Goal: Task Accomplishment & Management: Manage account settings

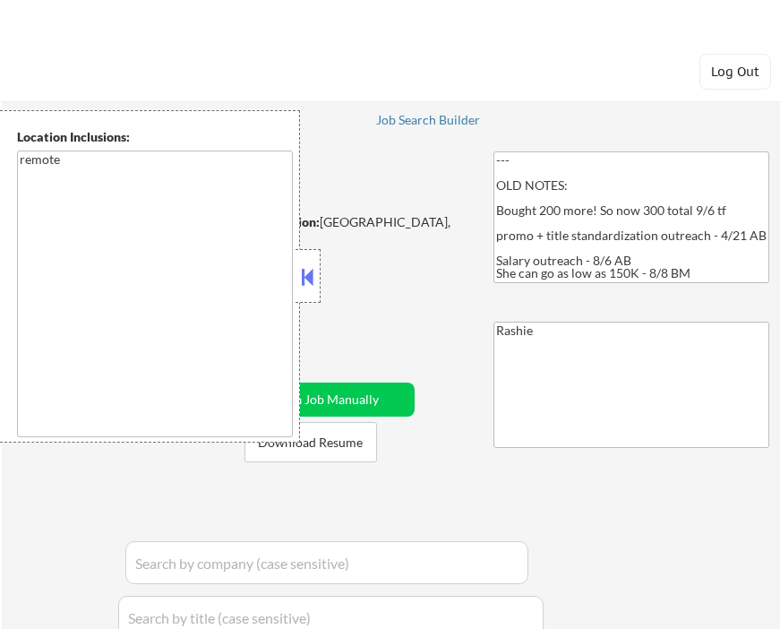
select select ""applied""
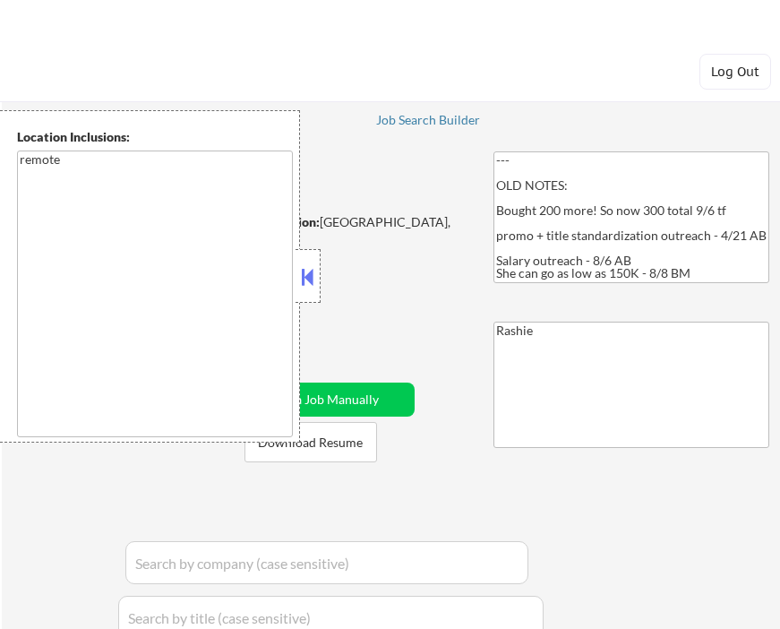
select select ""applied""
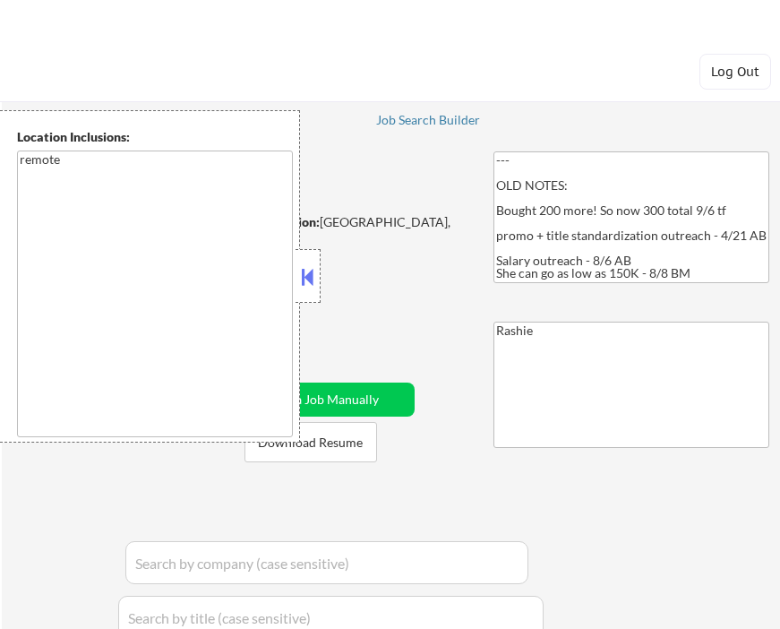
select select ""applied""
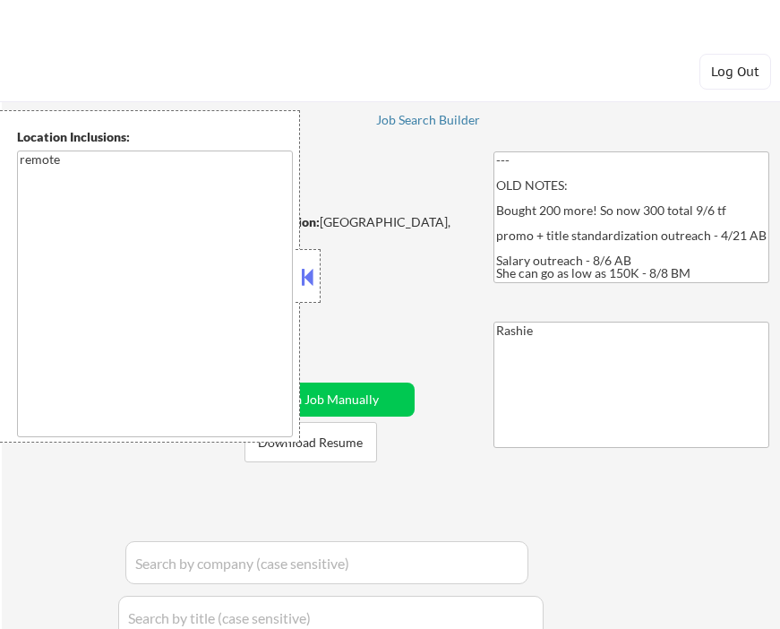
select select ""excluded""
select select ""applied""
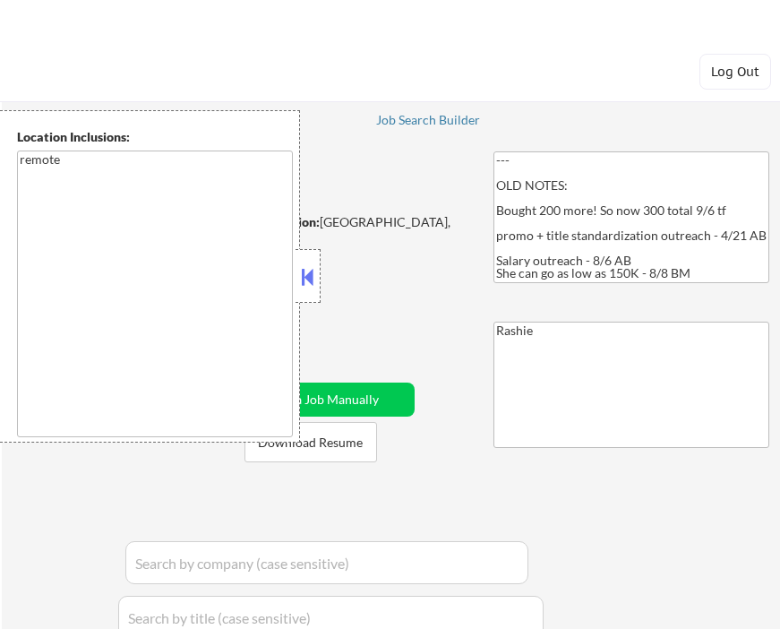
select select ""applied""
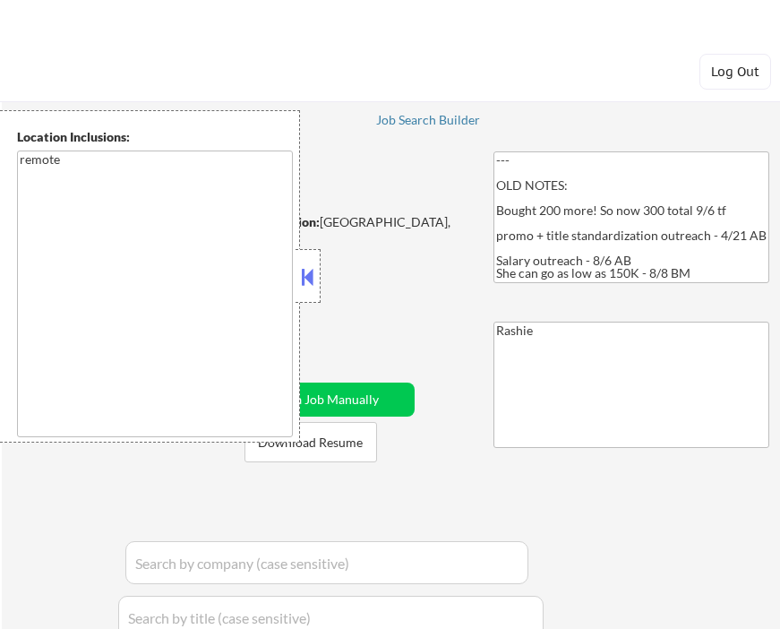
select select ""applied""
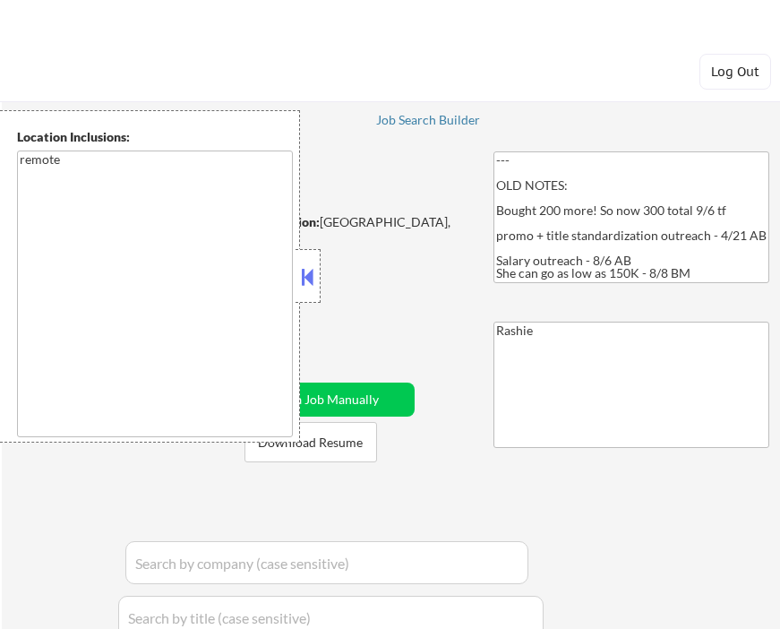
select select ""applied""
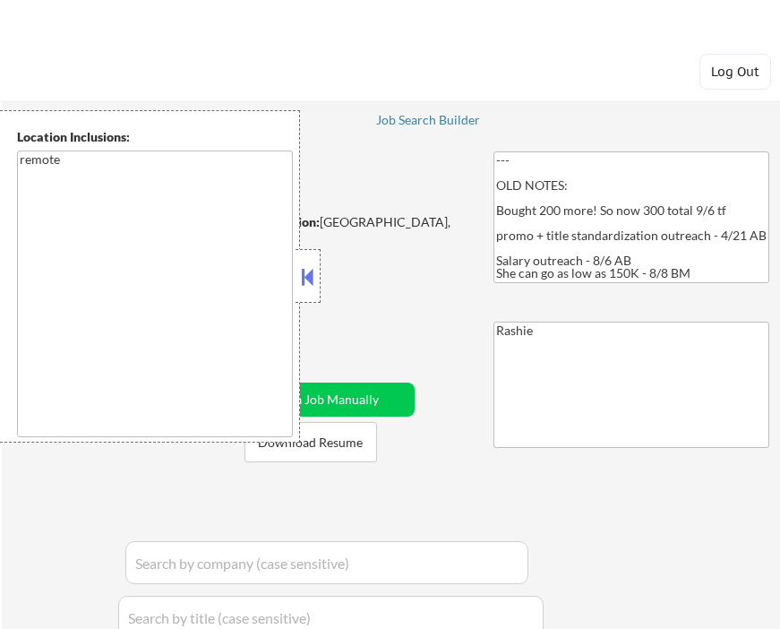
select select ""applied""
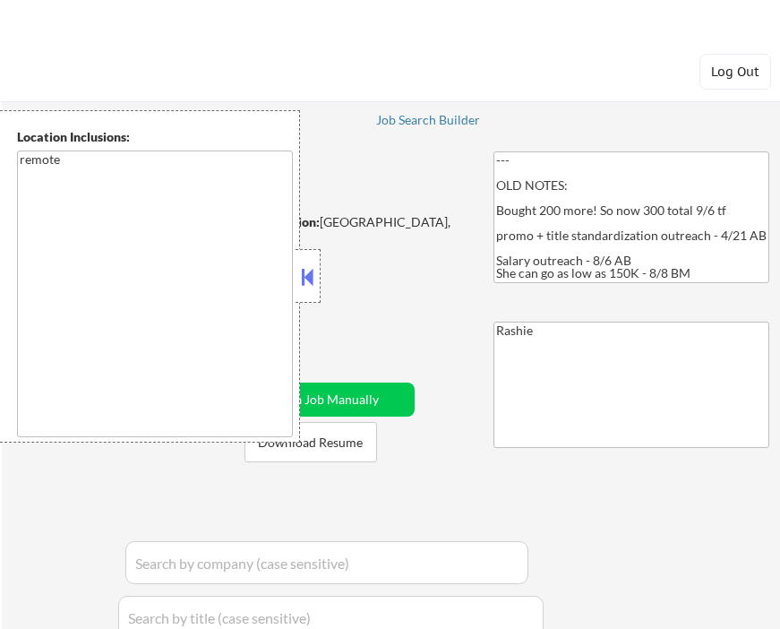
select select ""applied""
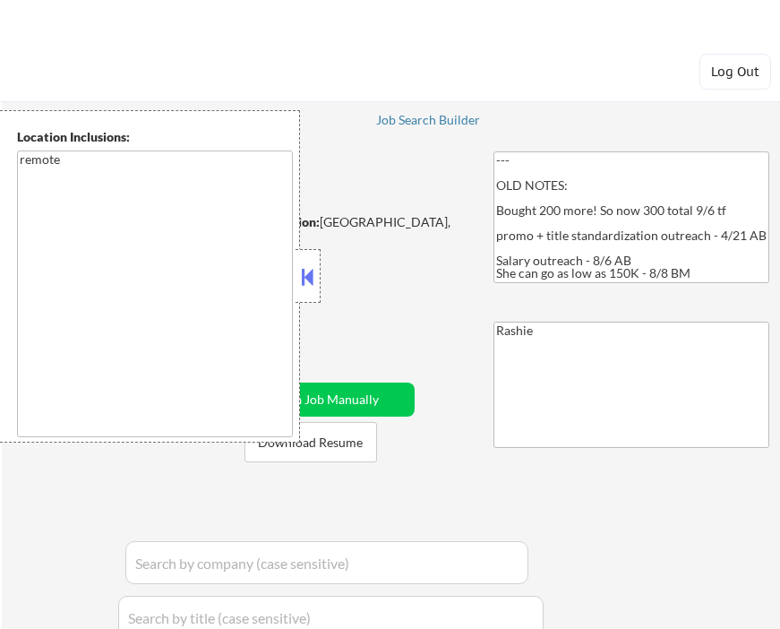
select select ""applied""
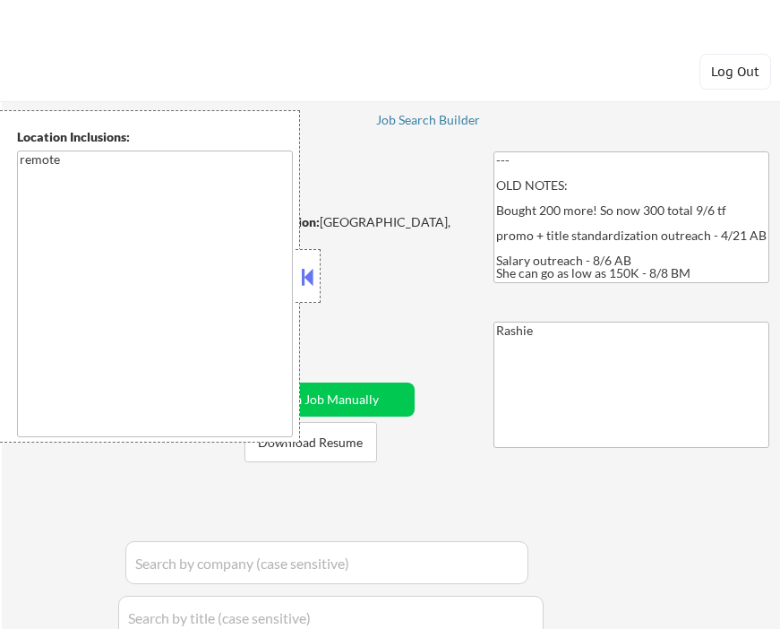
select select ""applied""
select select ""excluded__location_""
select select ""applied""
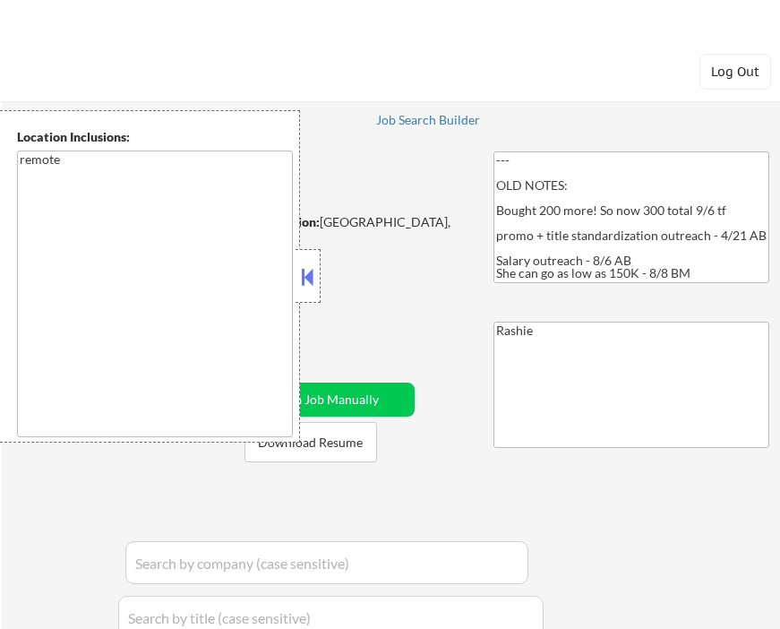
select select ""applied""
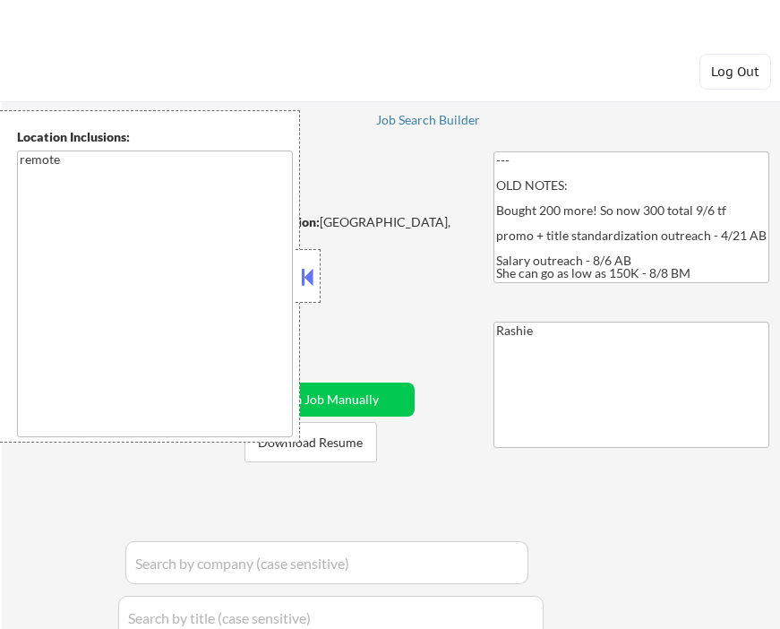
select select ""applied""
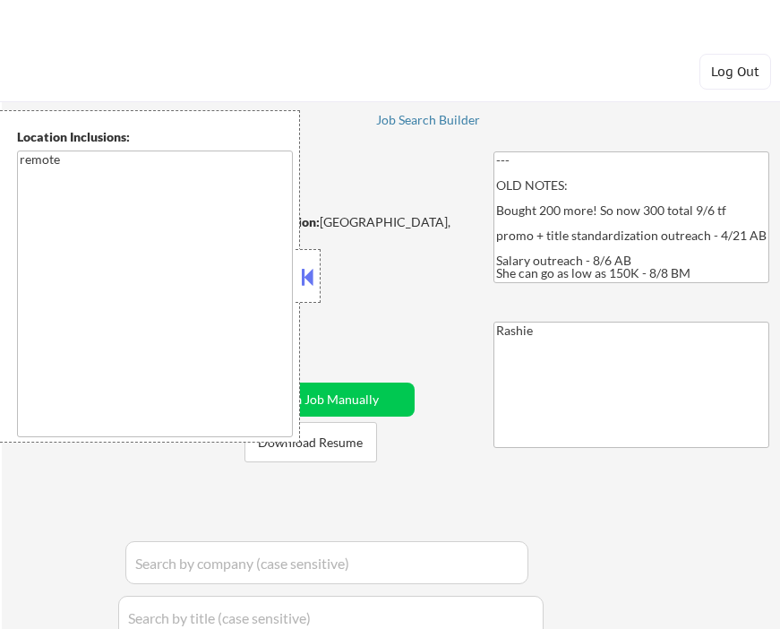
select select ""applied""
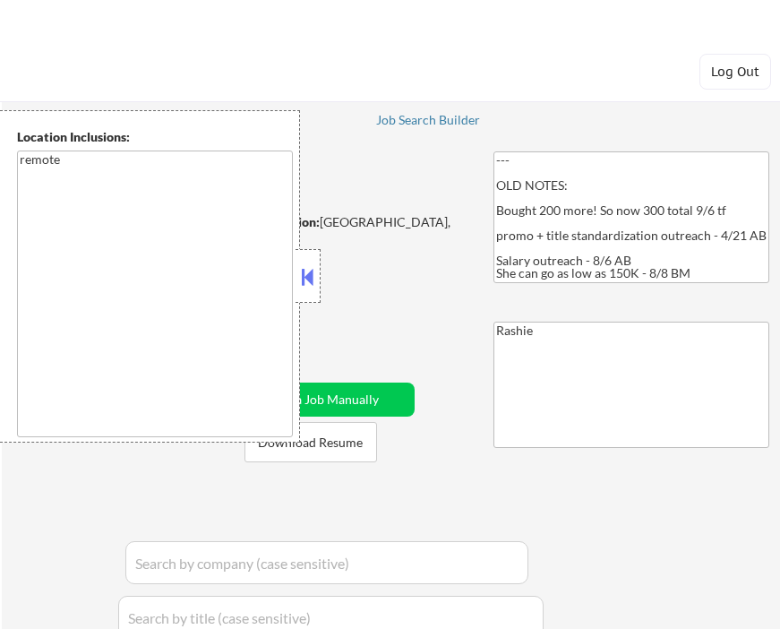
select select ""applied""
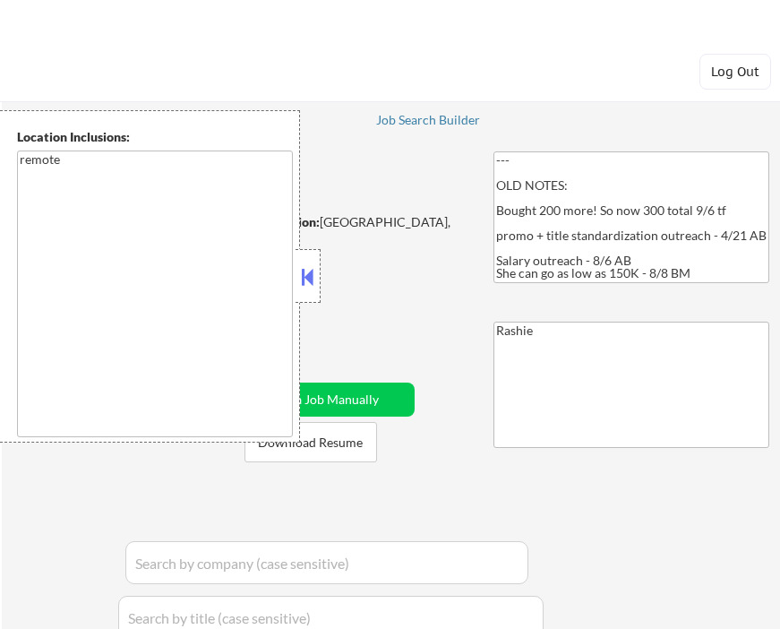
select select ""applied""
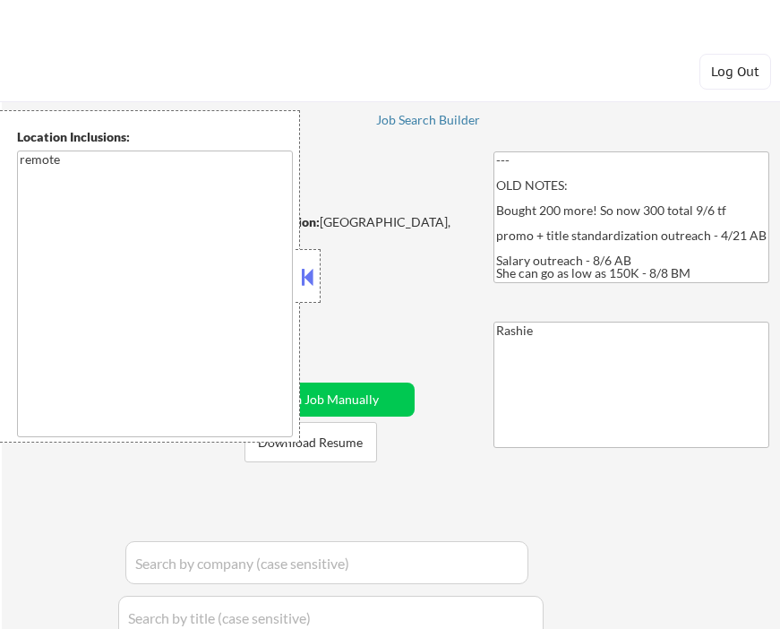
select select ""applied""
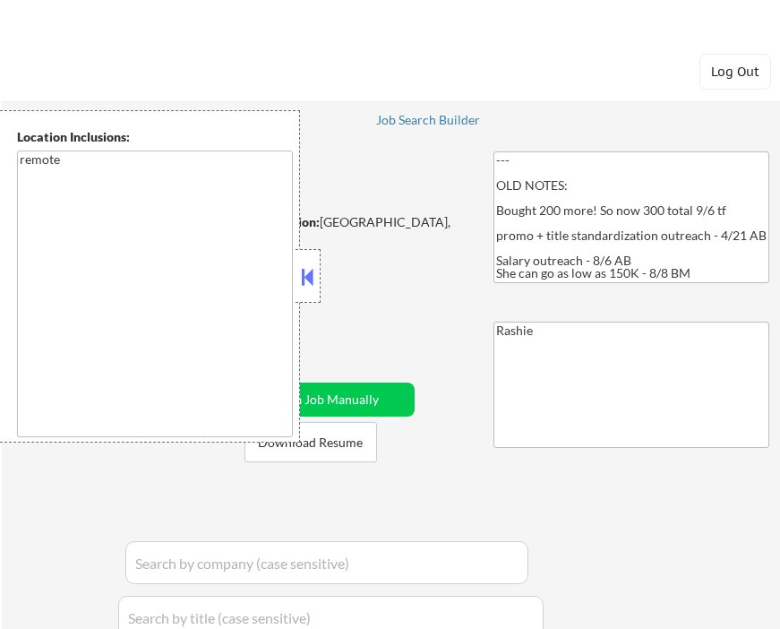
select select ""applied""
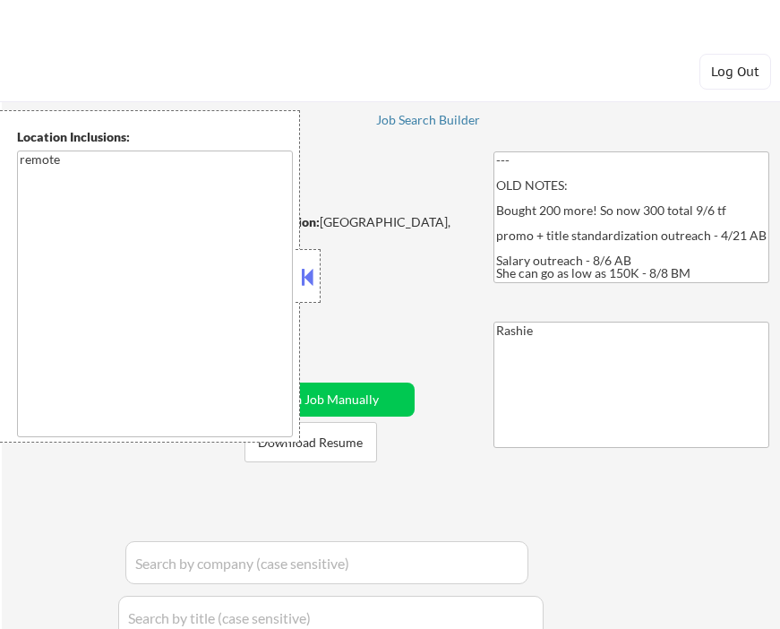
select select ""applied""
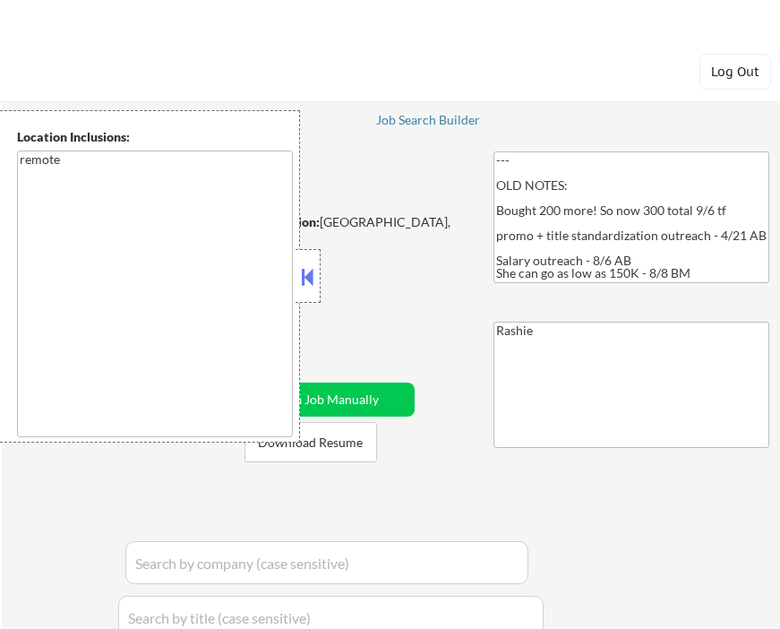
select select ""applied""
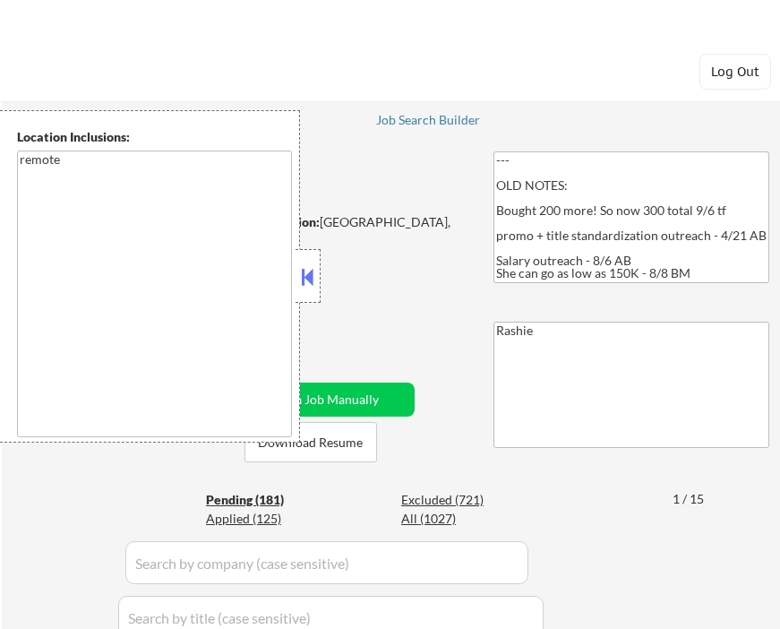
select select ""pending""
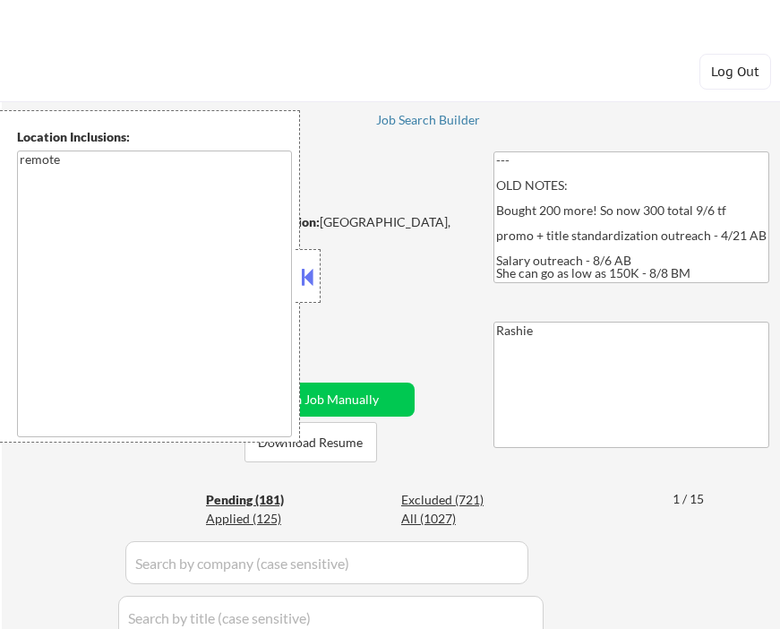
select select ""pending""
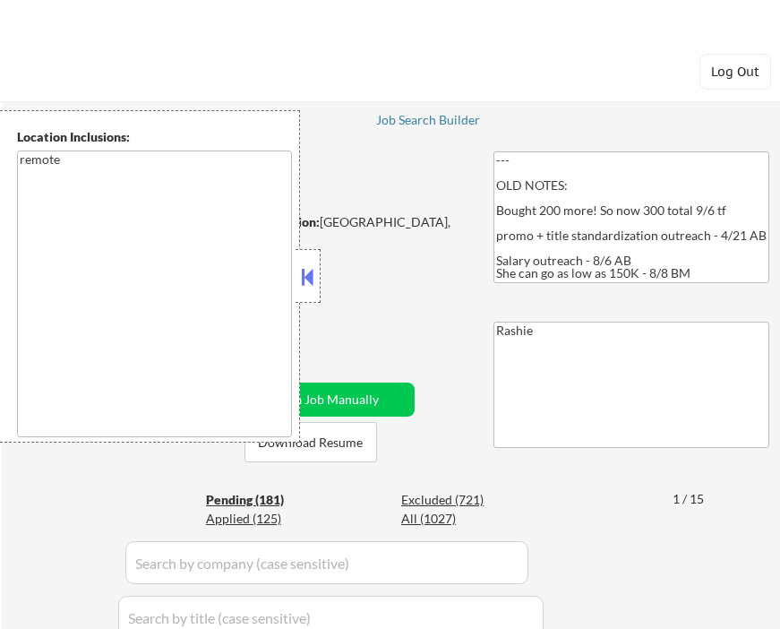
select select ""pending""
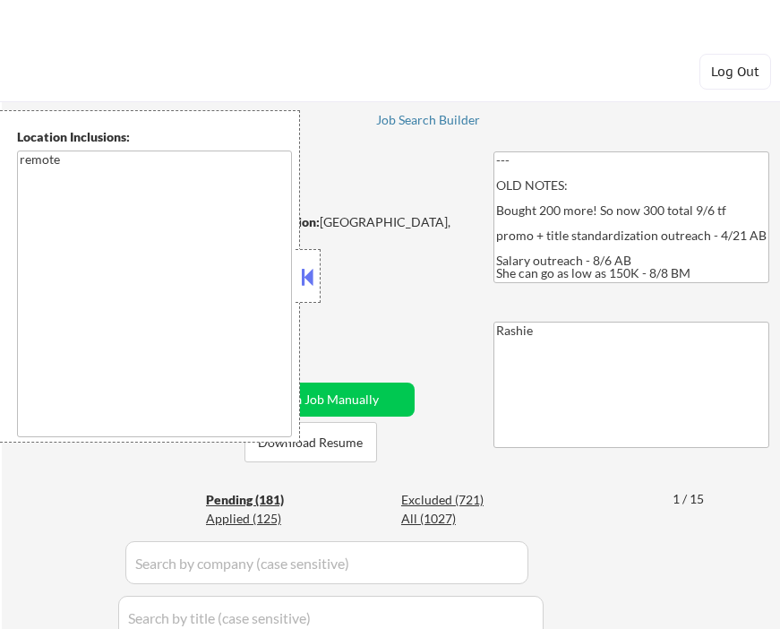
select select ""pending""
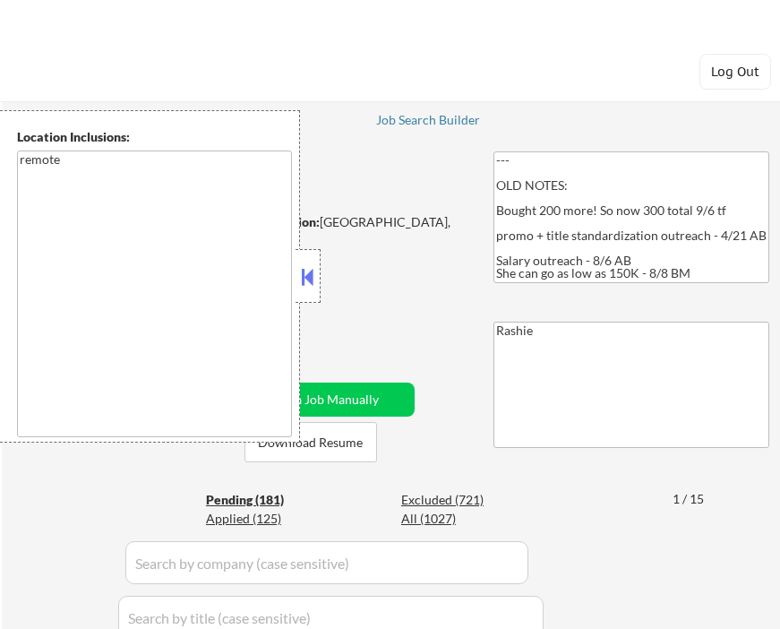
select select ""pending""
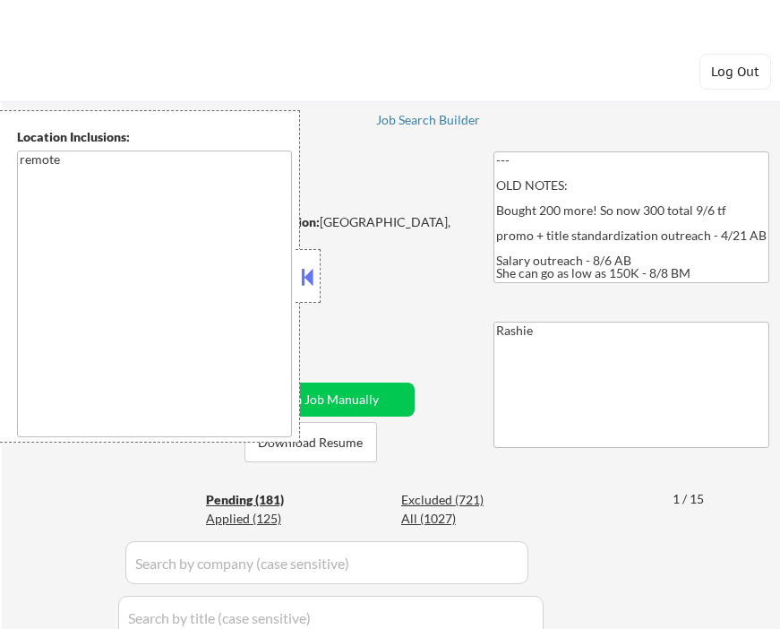
select select ""pending""
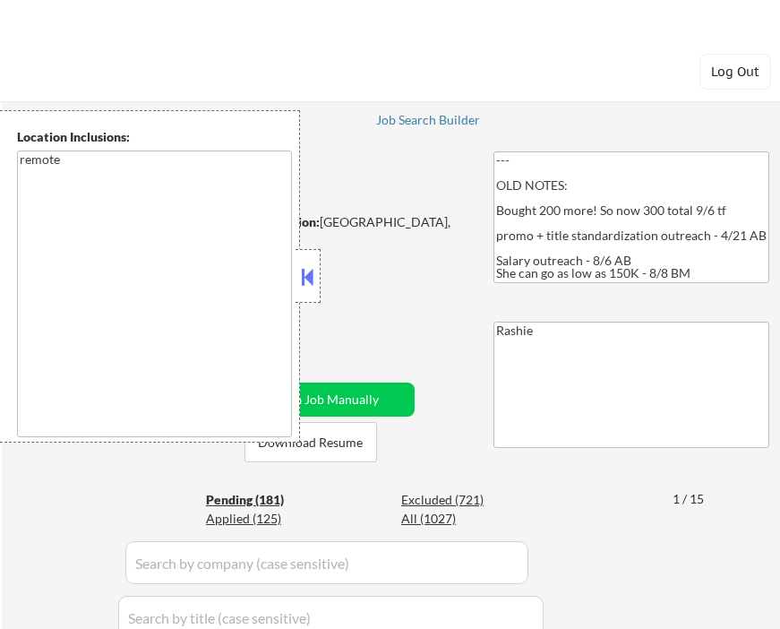
select select ""pending""
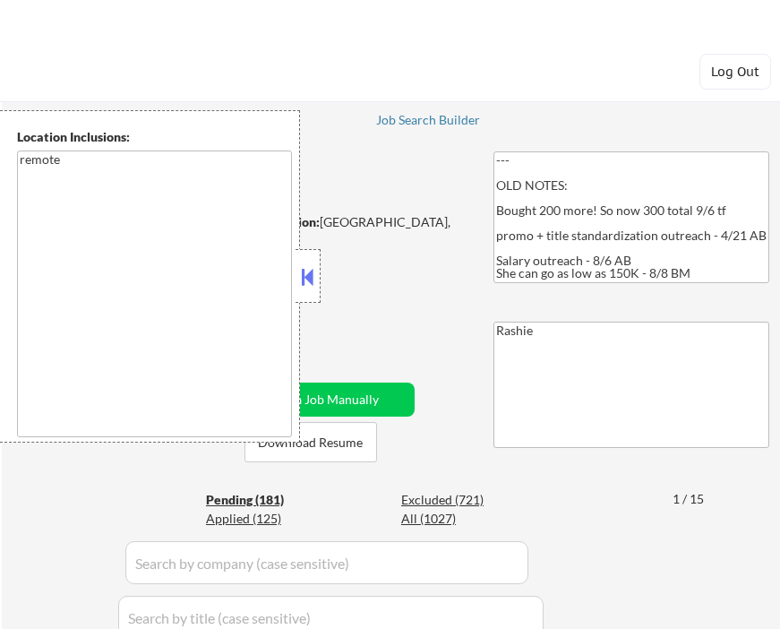
select select ""pending""
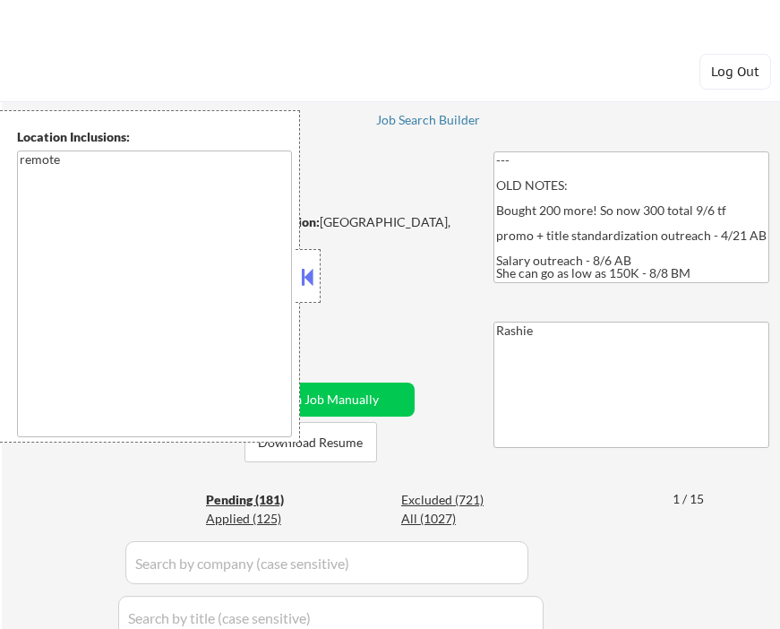
select select ""pending""
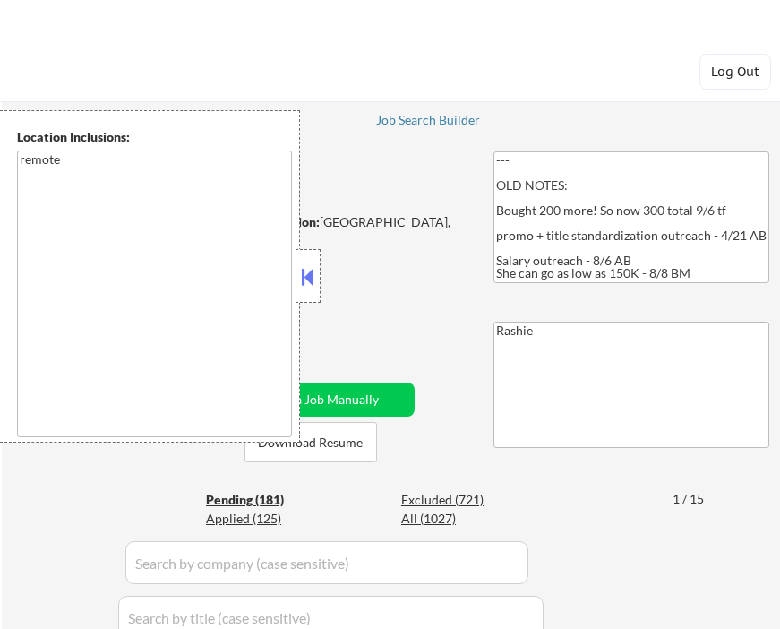
select select ""pending""
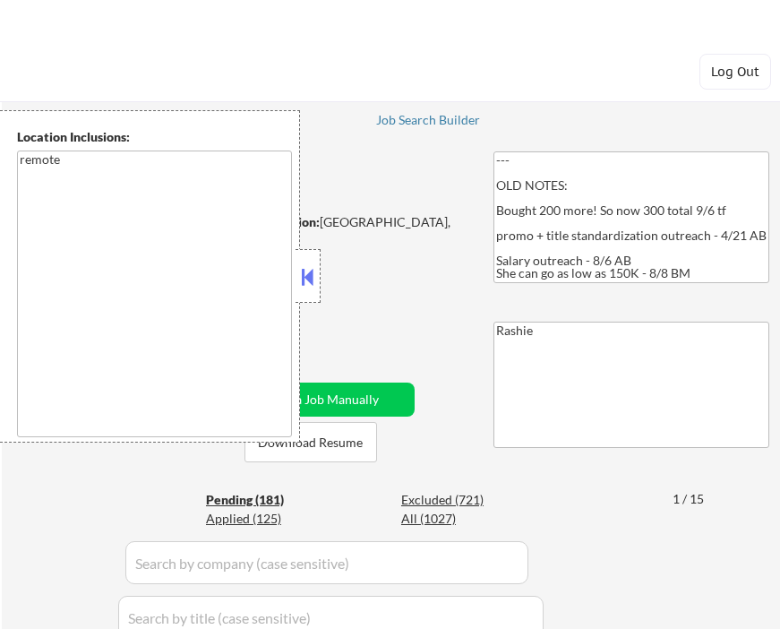
select select ""pending""
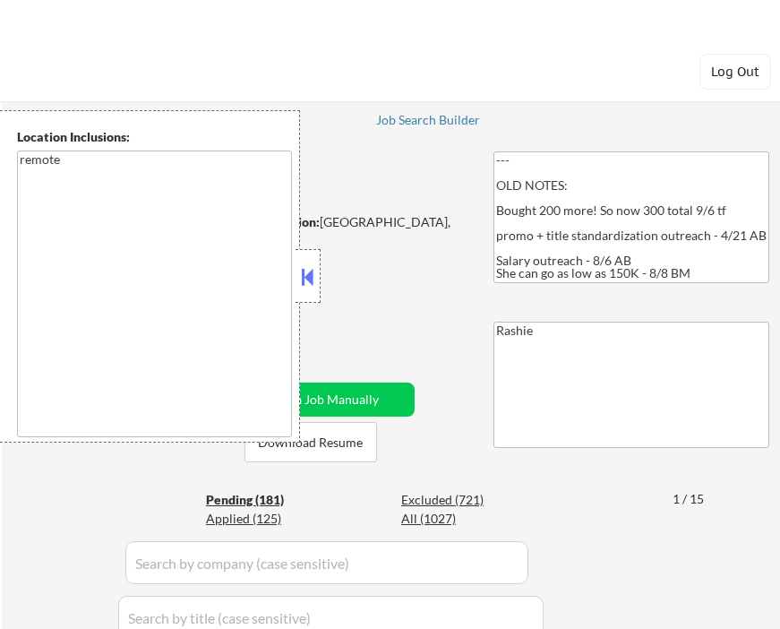
select select ""pending""
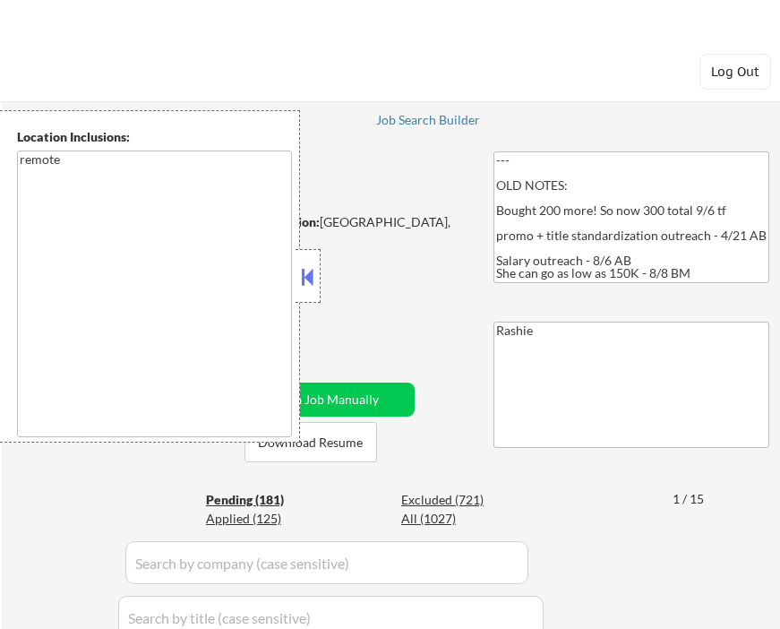
select select ""pending""
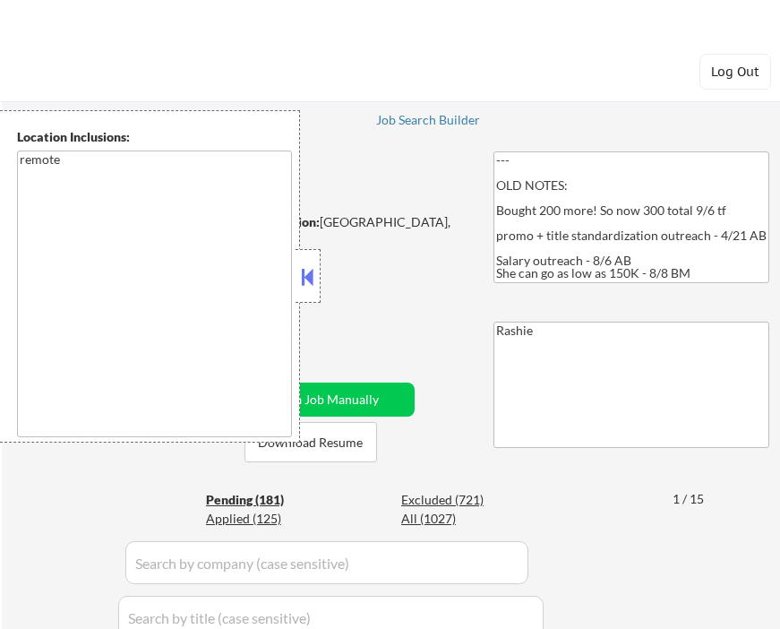
select select ""pending""
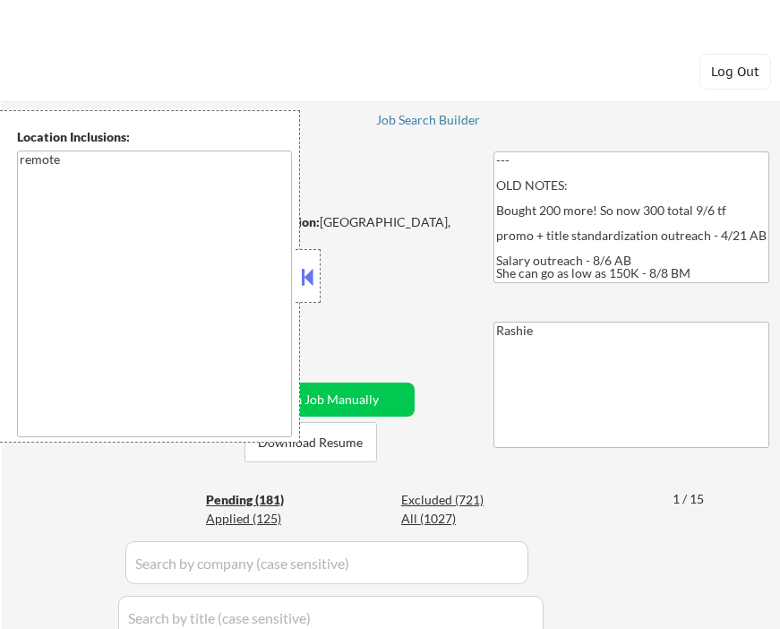
select select ""pending""
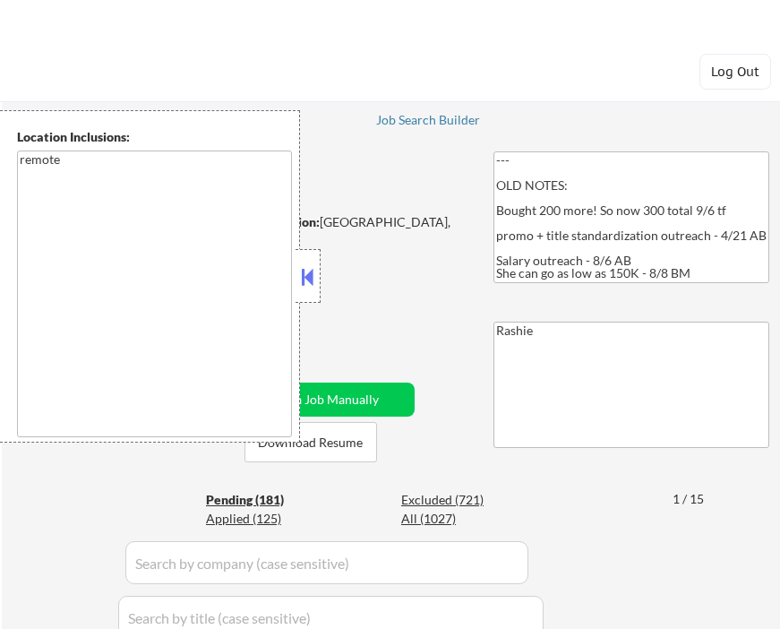
select select ""pending""
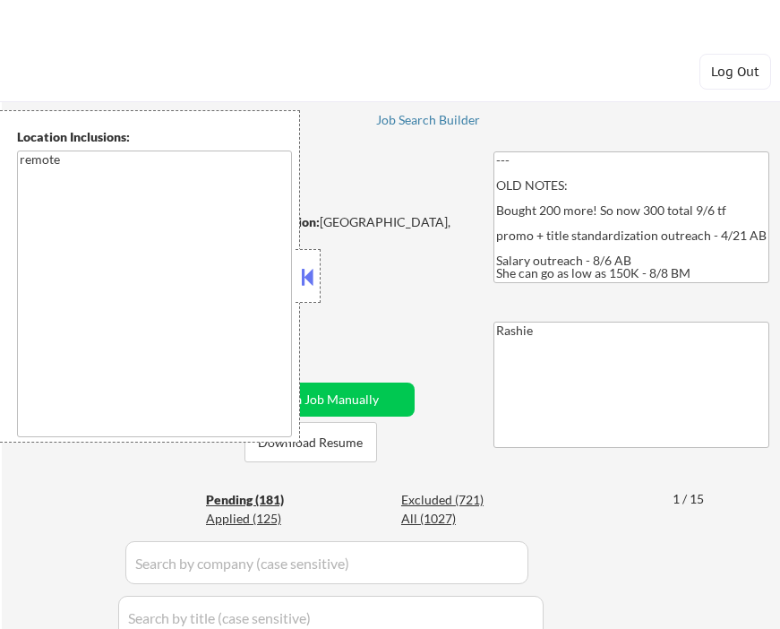
select select ""pending""
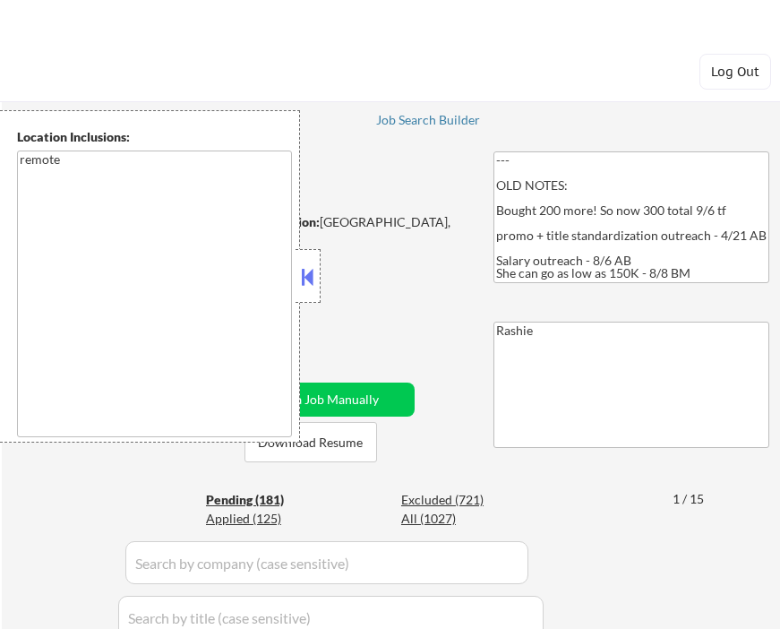
select select ""pending""
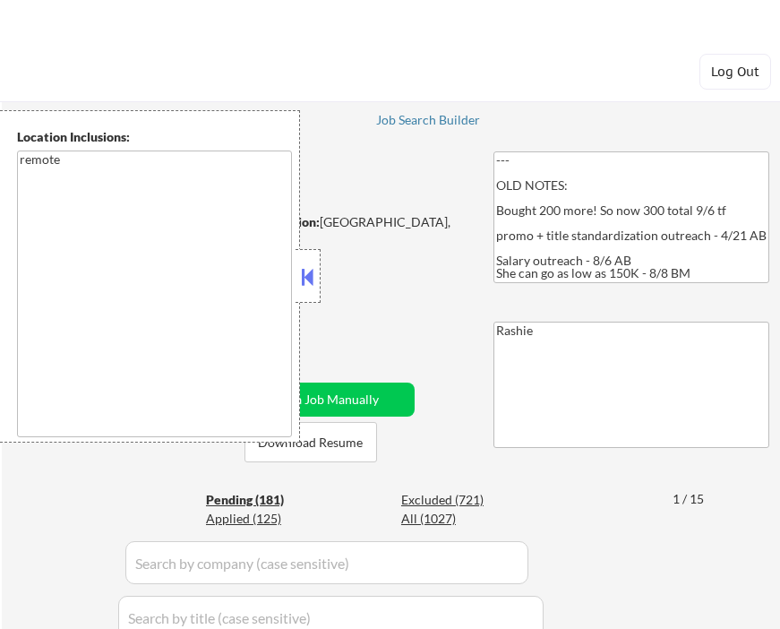
select select ""pending""
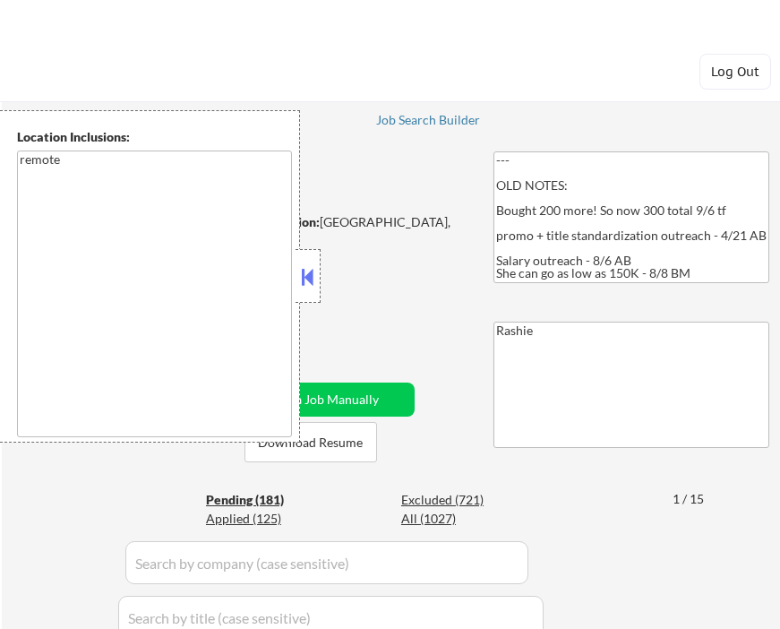
select select ""pending""
